Goal: Use online tool/utility: Use online tool/utility

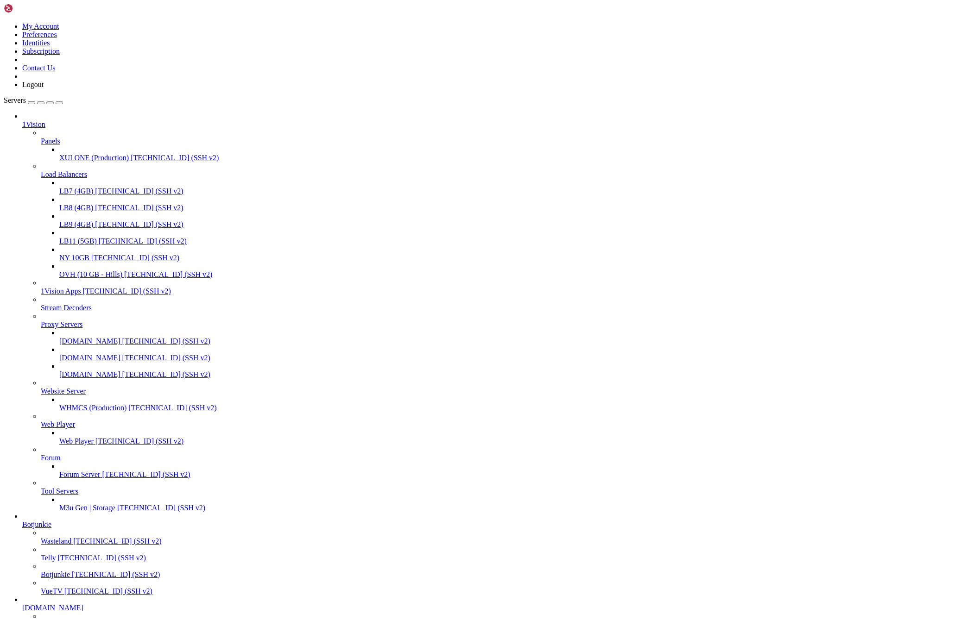
click at [124, 278] on span "[TECHNICAL_ID] (SSH v2)" at bounding box center [168, 275] width 88 height 8
drag, startPoint x: 100, startPoint y: 950, endPoint x: 51, endPoint y: 952, distance: 48.7
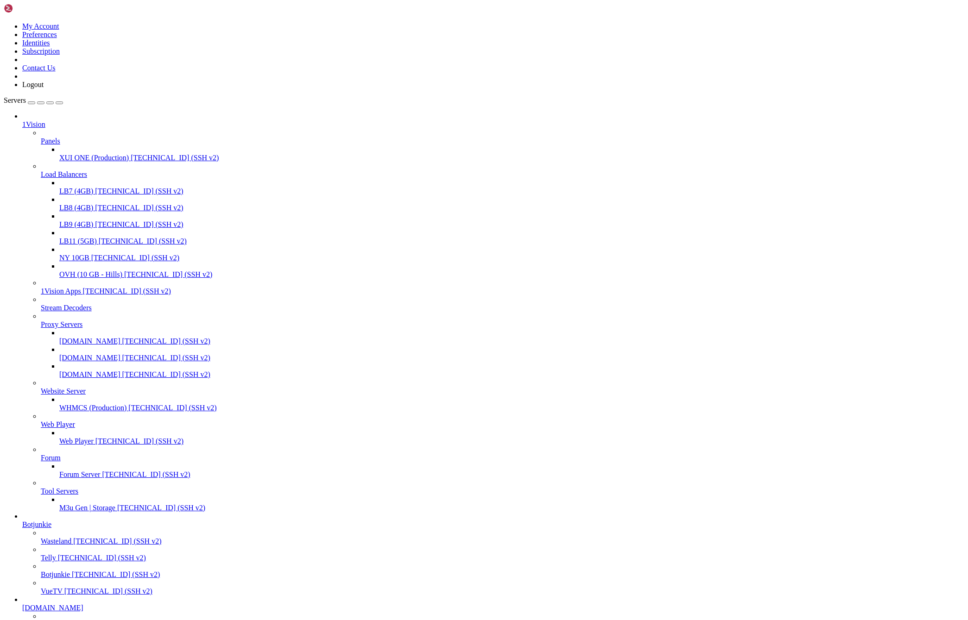
drag, startPoint x: 529, startPoint y: 164, endPoint x: 392, endPoint y: 126, distance: 141.2
